Goal: Task Accomplishment & Management: Manage account settings

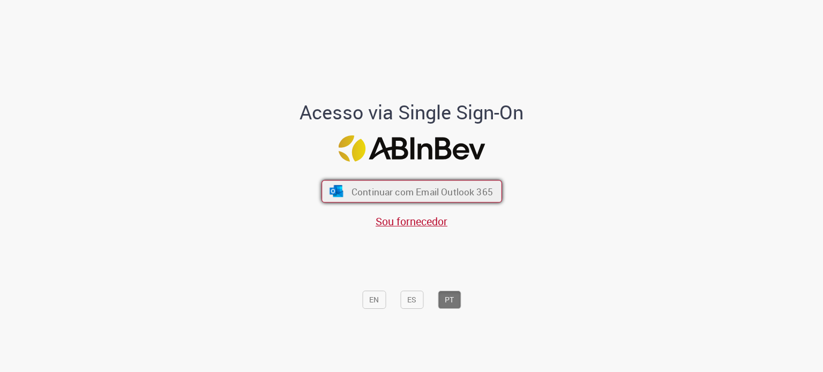
click at [441, 187] on span "Continuar com Email Outlook 365" at bounding box center [421, 191] width 141 height 12
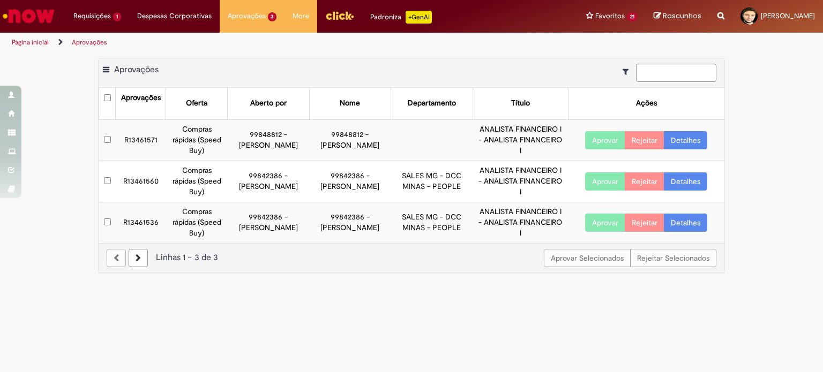
click at [677, 178] on link "Detalhes" at bounding box center [684, 181] width 43 height 18
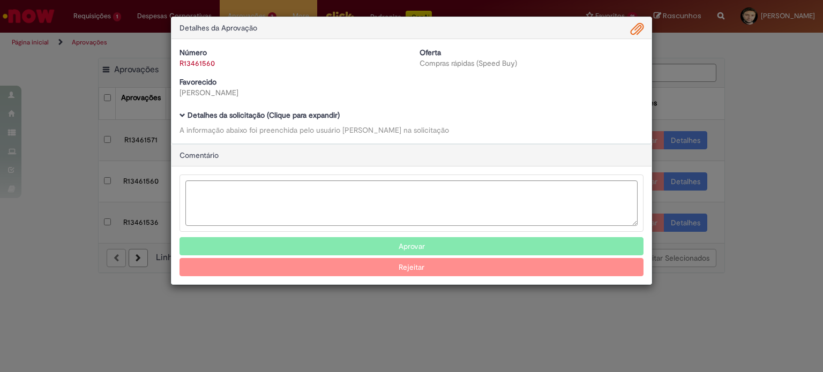
click at [208, 115] on b "Detalhes da solicitação (Clique para expandir)" at bounding box center [263, 115] width 152 height 10
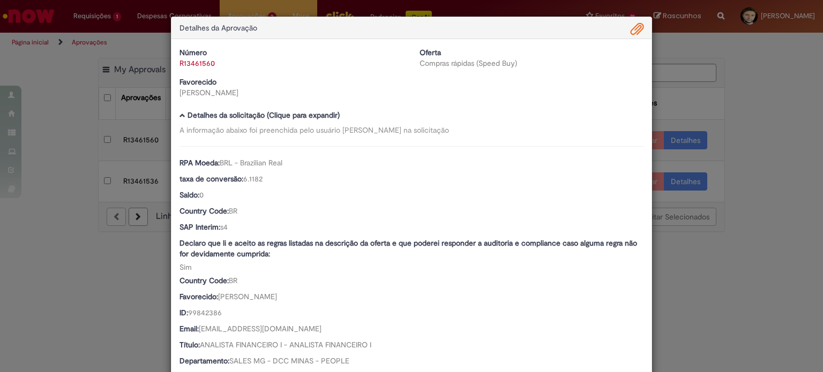
click at [774, 104] on div "Detalhes da Aprovação Número R13461560 Oferta Compras rápidas (Speed Buy) Favor…" at bounding box center [411, 186] width 823 height 372
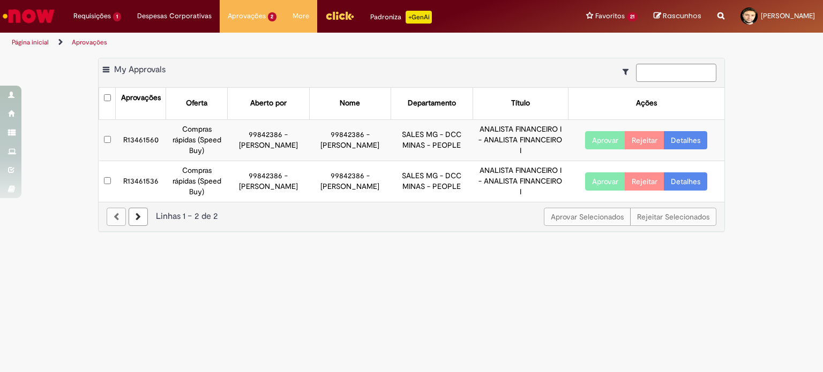
click at [688, 179] on link "Detalhes" at bounding box center [684, 181] width 43 height 18
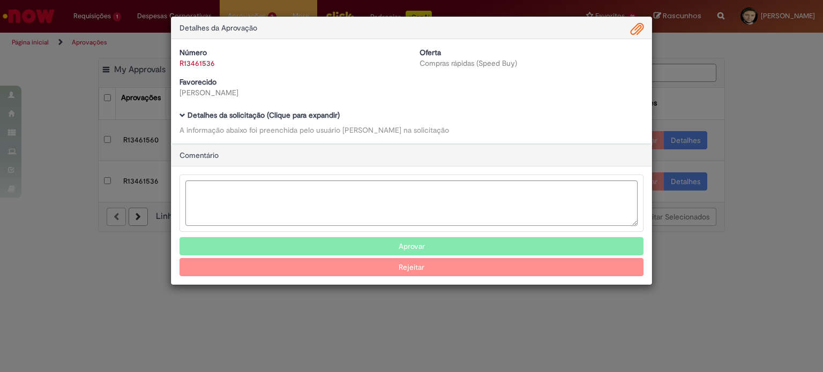
click at [184, 113] on span "Ambev Approval Modal" at bounding box center [182, 115] width 6 height 6
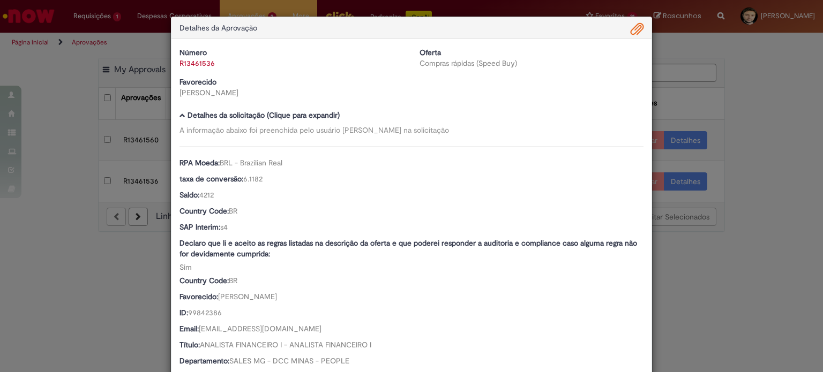
click at [700, 261] on div "Detalhes da Aprovação Número R13461536 Oferta Compras rápidas (Speed Buy) Favor…" at bounding box center [411, 186] width 823 height 372
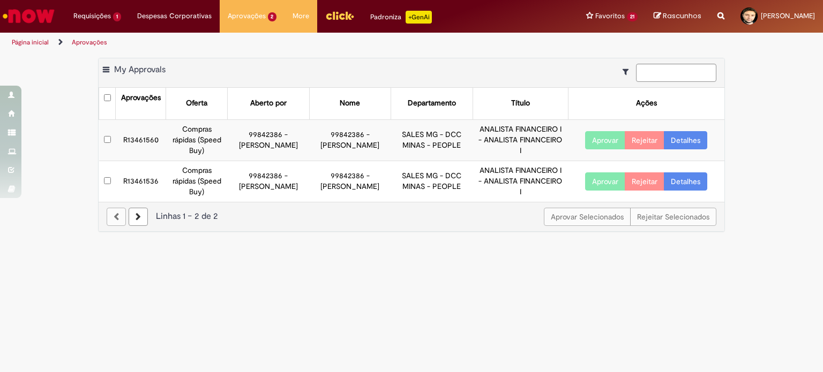
click at [111, 140] on td at bounding box center [107, 139] width 17 height 41
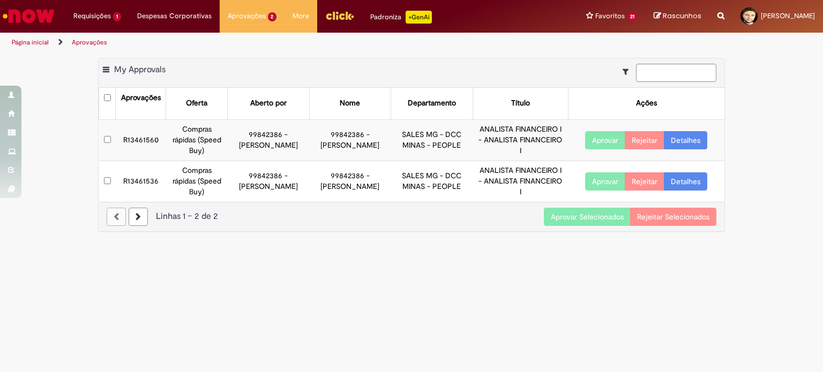
click at [593, 217] on button "Aprovar Selecionados" at bounding box center [587, 217] width 87 height 18
